Goal: Task Accomplishment & Management: Manage account settings

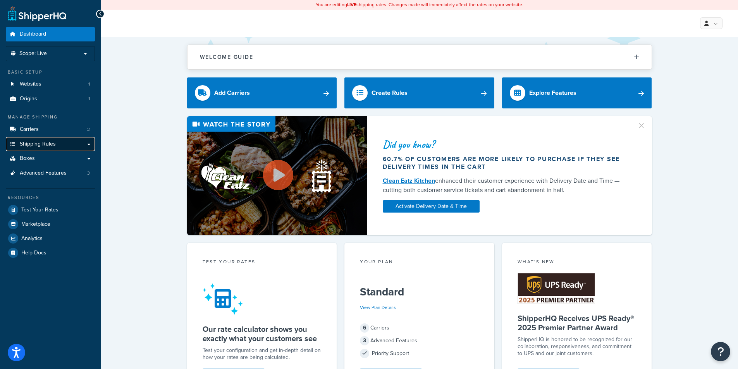
click at [39, 143] on span "Shipping Rules" at bounding box center [38, 144] width 36 height 7
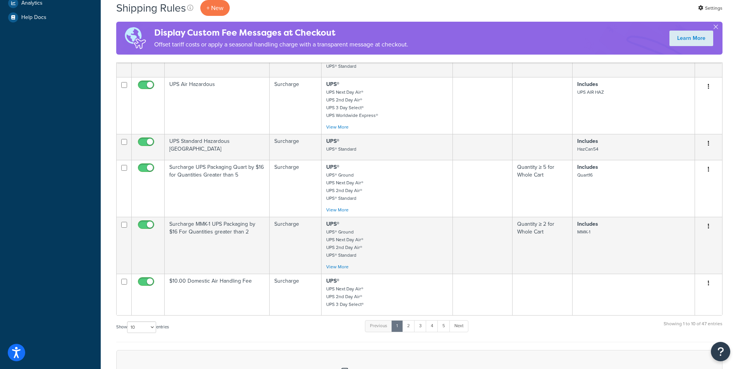
scroll to position [387, 0]
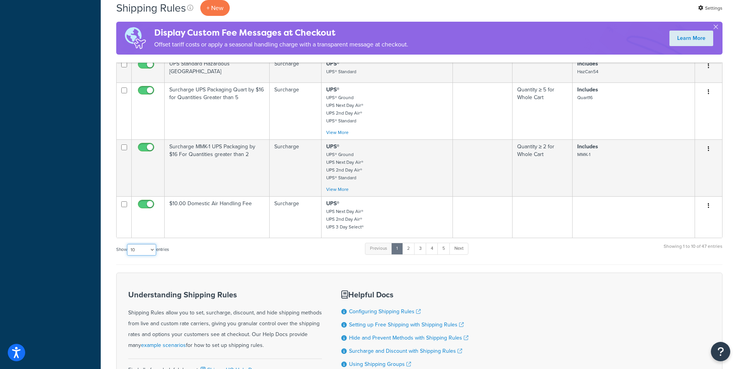
click at [155, 254] on select "10 15 25 50 100 1000" at bounding box center [141, 250] width 29 height 12
select select "100"
click at [128, 248] on select "10 15 25 50 100 1000" at bounding box center [141, 250] width 29 height 12
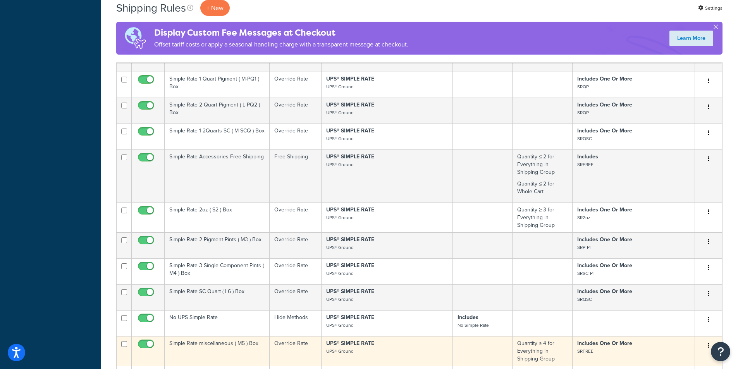
scroll to position [1123, 0]
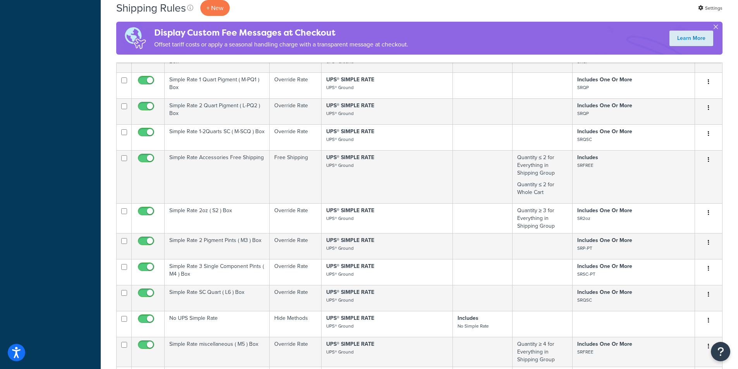
click at [717, 28] on button "button" at bounding box center [716, 29] width 2 height 2
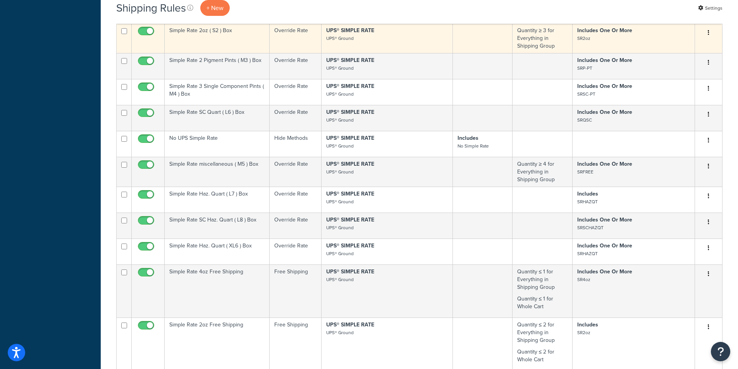
scroll to position [1278, 0]
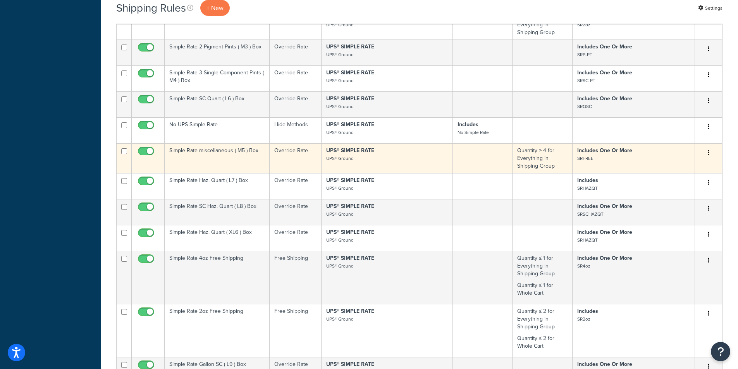
click at [403, 173] on td "UPS® SIMPLE RATE UPS® Ground" at bounding box center [387, 158] width 131 height 30
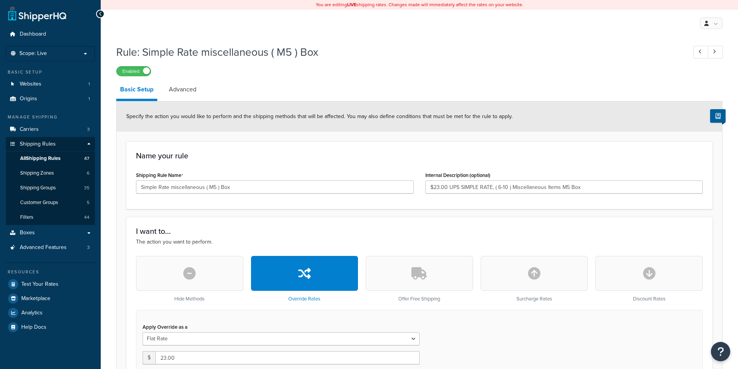
select select "BOX"
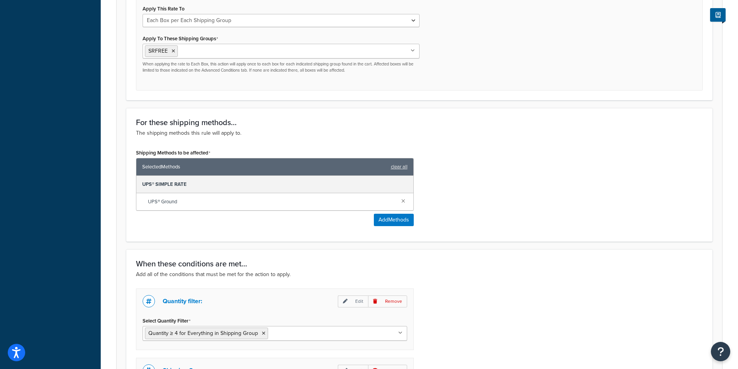
scroll to position [310, 0]
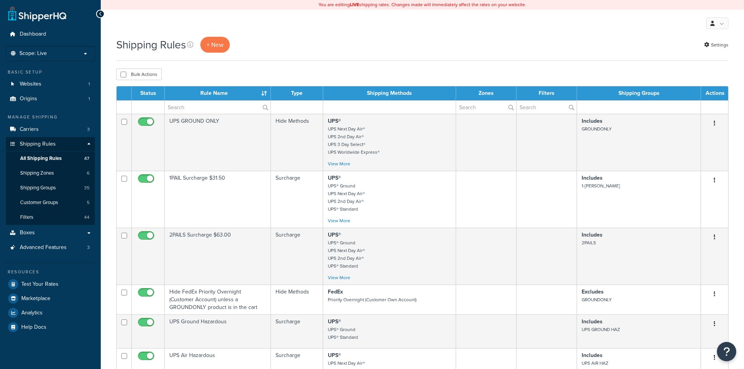
select select "100"
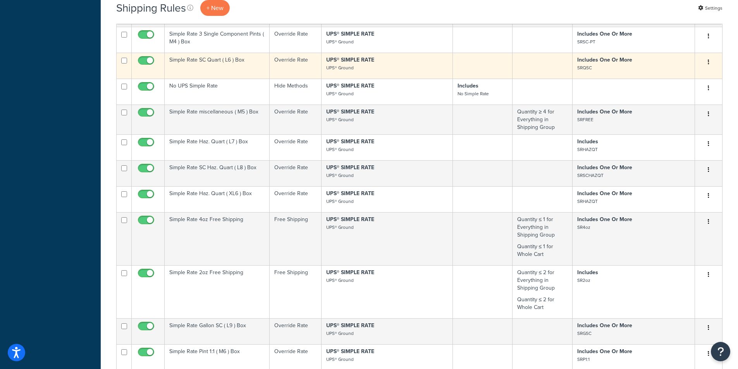
scroll to position [1356, 0]
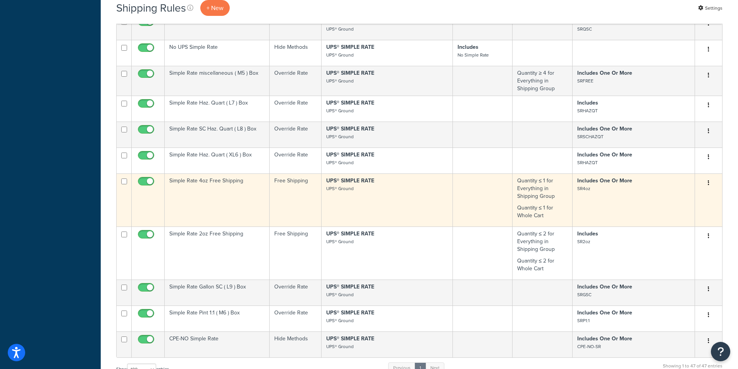
click at [389, 193] on p "UPS® SIMPLE RATE UPS® Ground" at bounding box center [387, 184] width 122 height 15
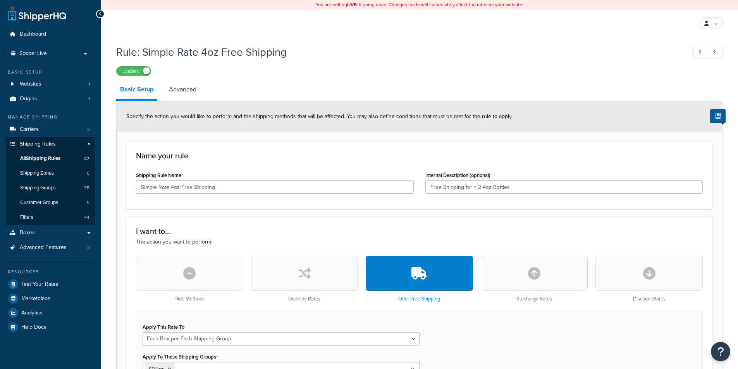
select select "BOX"
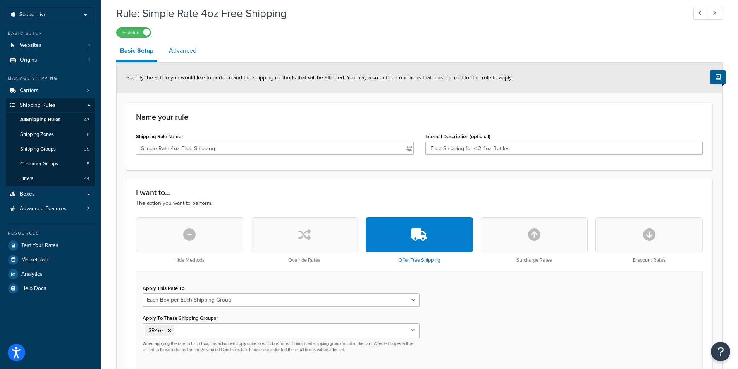
click at [189, 51] on link "Advanced" at bounding box center [182, 50] width 35 height 19
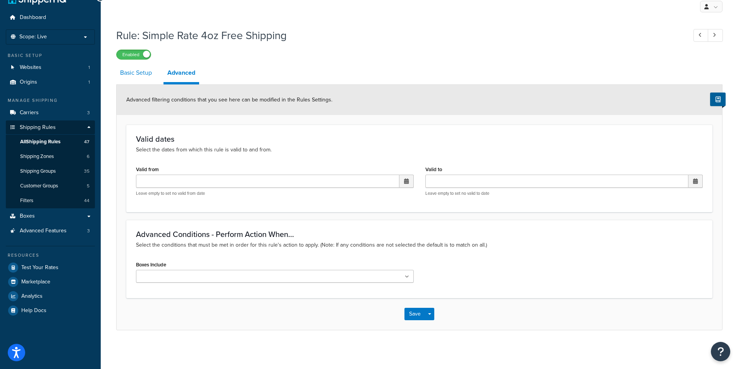
click at [129, 71] on link "Basic Setup" at bounding box center [136, 73] width 40 height 19
select select "BOX"
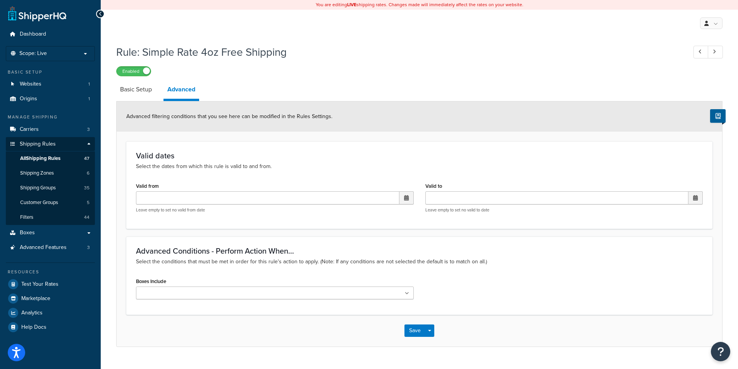
scroll to position [17, 0]
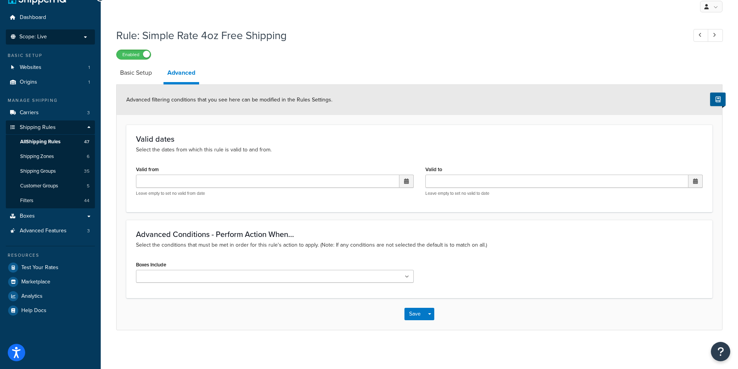
scroll to position [39, 0]
select select "BOX"
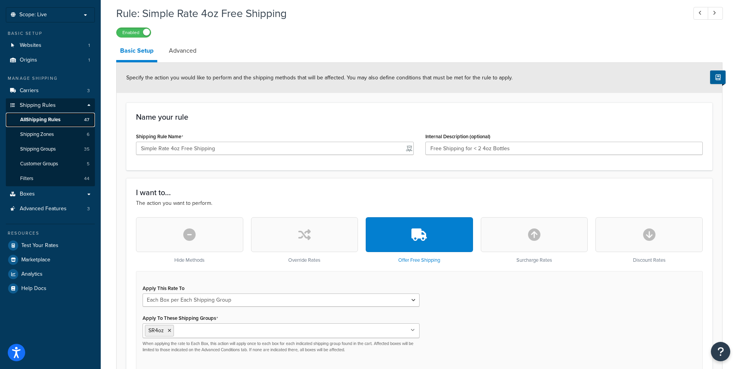
click at [51, 122] on span "All Shipping Rules" at bounding box center [40, 120] width 40 height 7
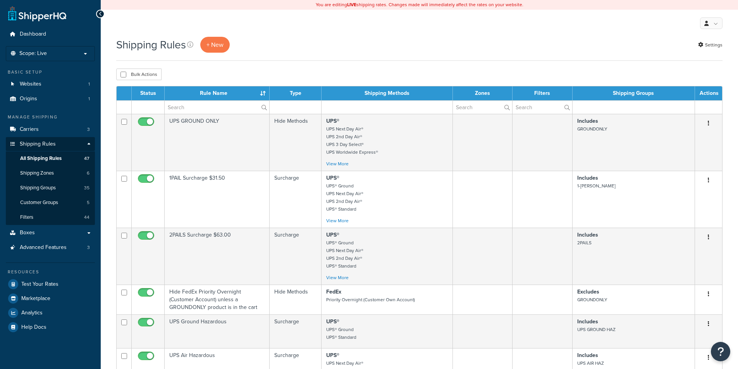
select select "100"
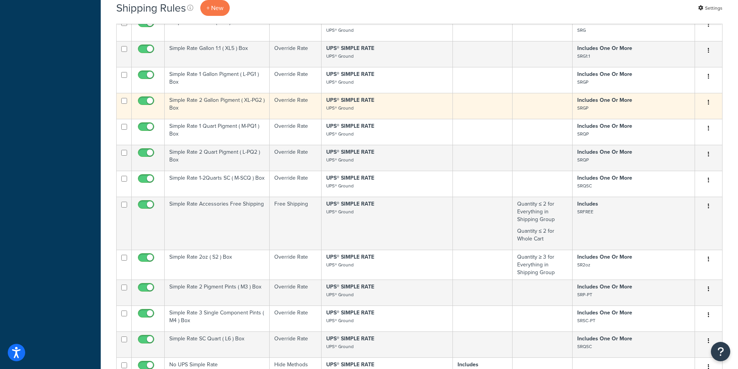
scroll to position [1046, 0]
